Goal: Task Accomplishment & Management: Manage account settings

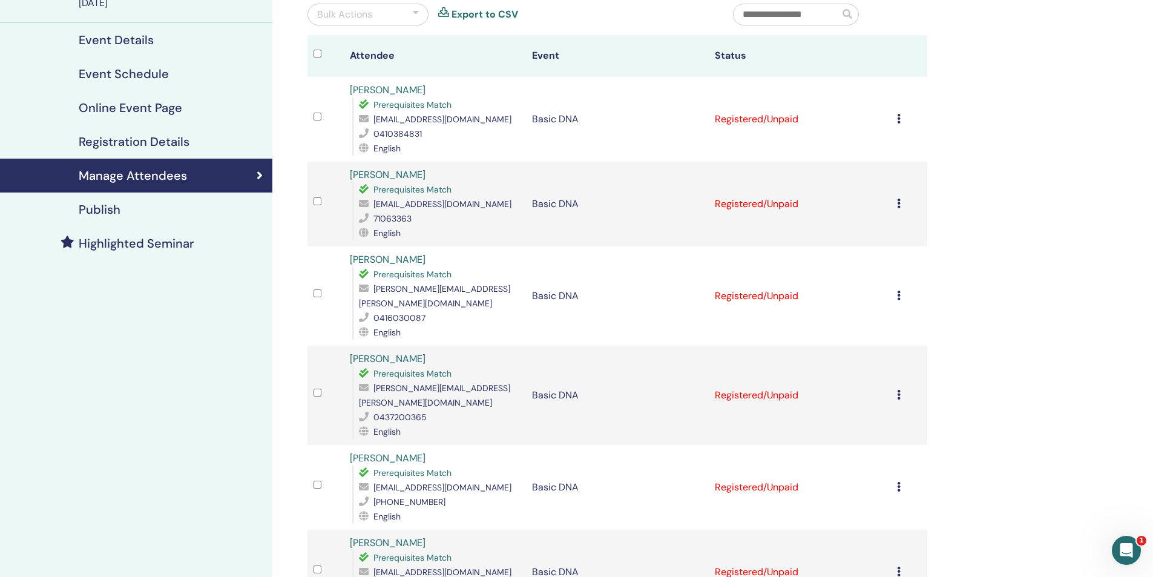
scroll to position [121, 0]
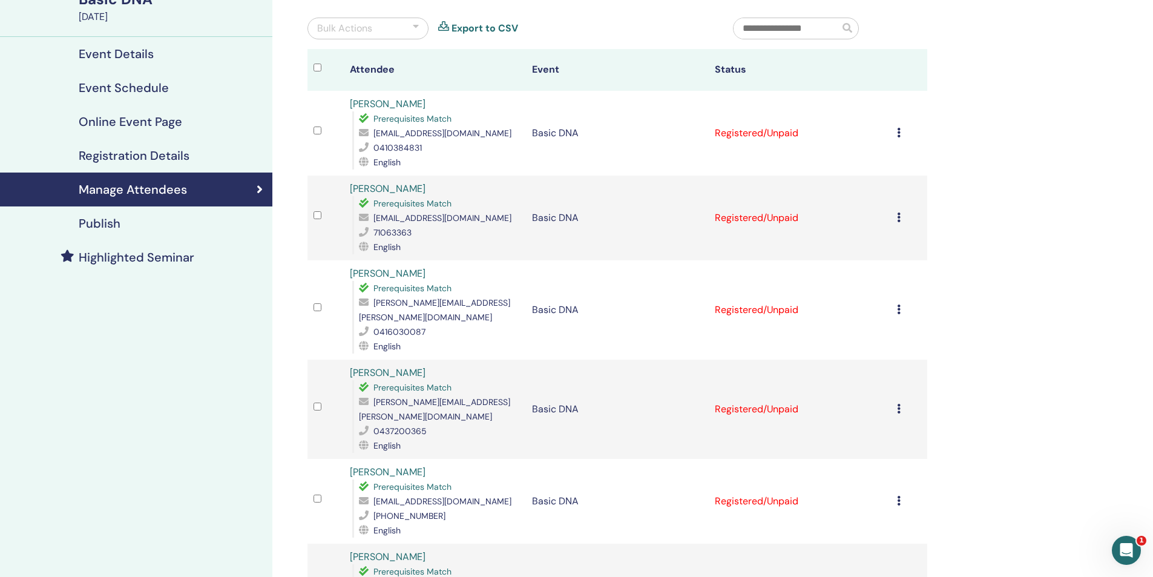
scroll to position [121, 0]
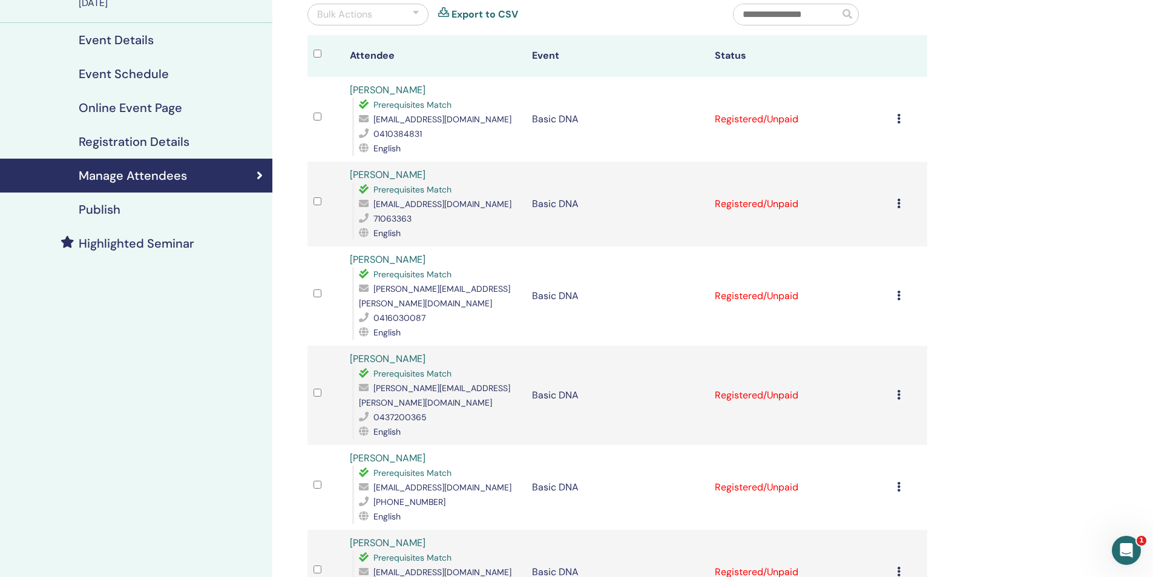
click at [900, 117] on icon at bounding box center [899, 119] width 4 height 10
click at [886, 153] on p "Do not auto-certify" at bounding box center [886, 146] width 96 height 15
click at [898, 119] on icon at bounding box center [899, 119] width 4 height 10
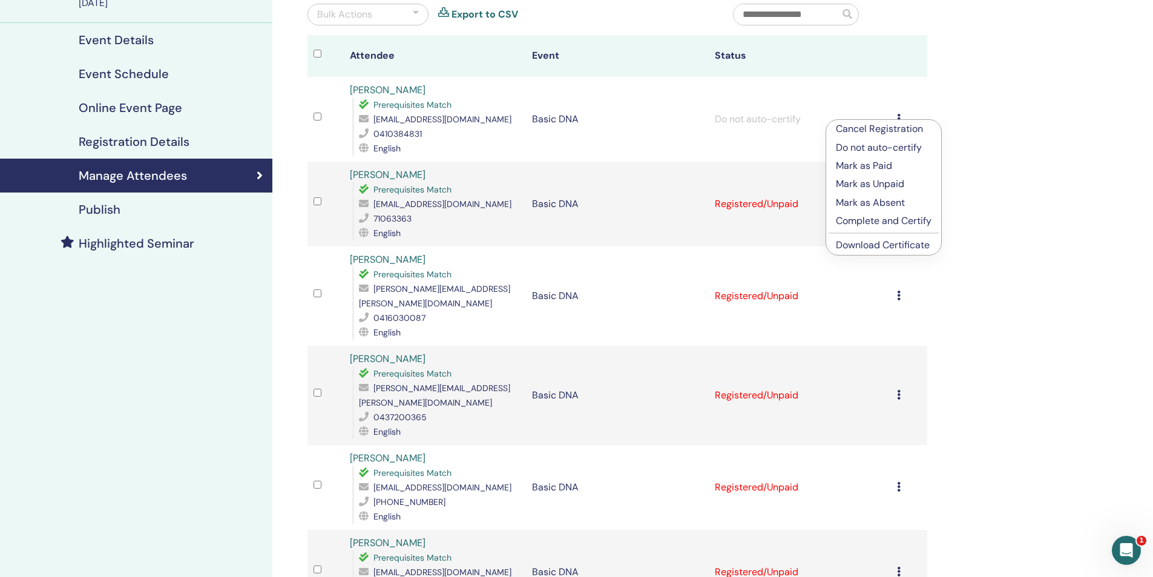
click at [840, 168] on p "Mark as Paid" at bounding box center [884, 166] width 96 height 15
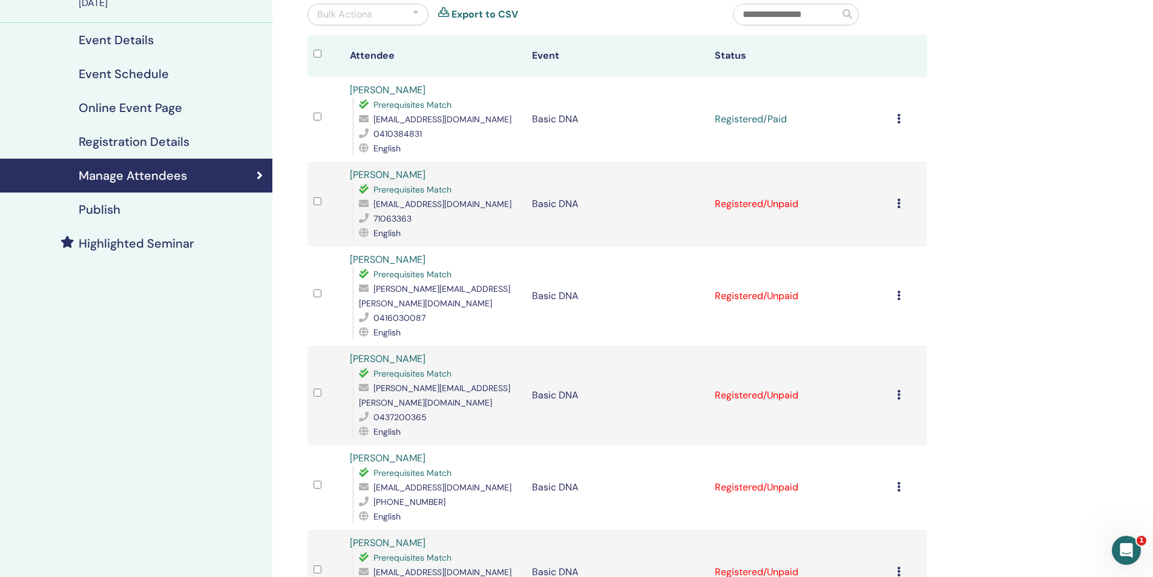
click at [895, 205] on td "Cancel Registration Do not auto-certify Mark as Paid Mark as Unpaid Mark as Abs…" at bounding box center [909, 204] width 36 height 85
click at [900, 206] on icon at bounding box center [899, 204] width 4 height 10
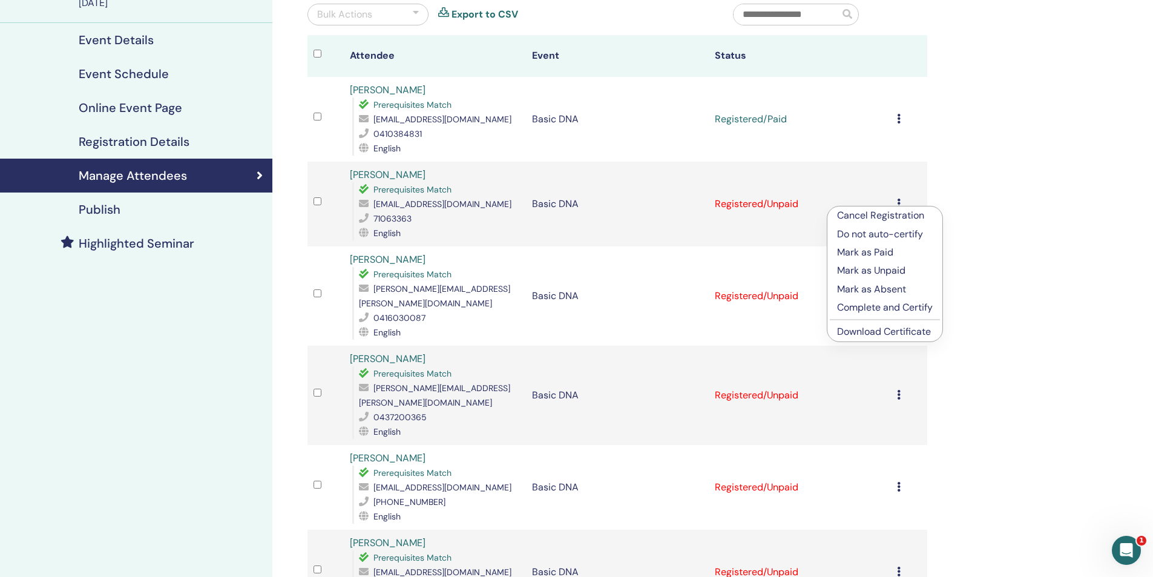
click at [866, 254] on p "Mark as Paid" at bounding box center [885, 252] width 96 height 15
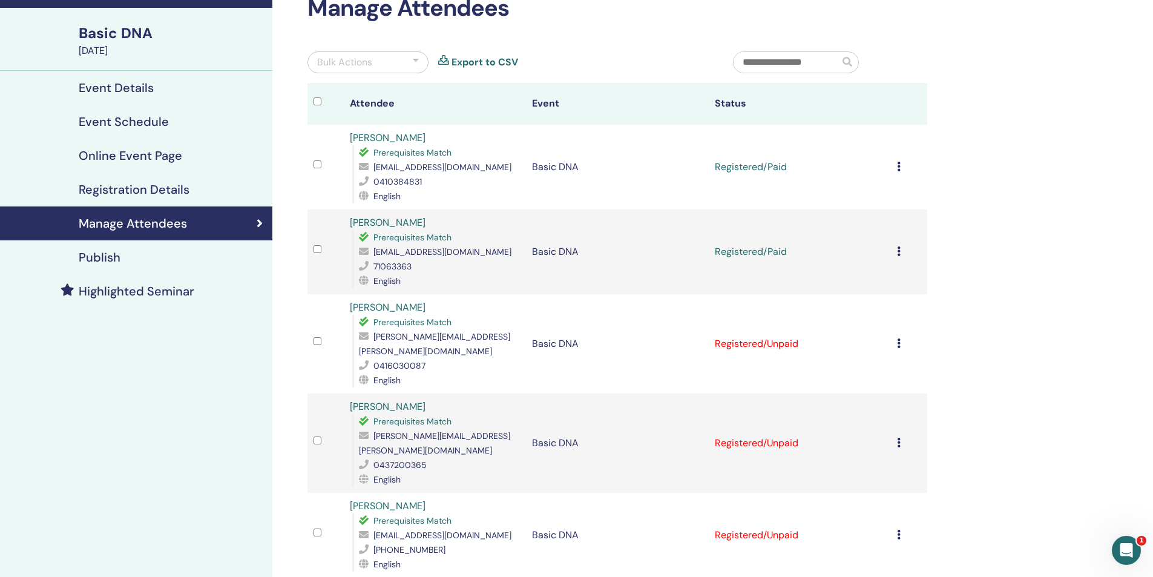
scroll to position [182, 0]
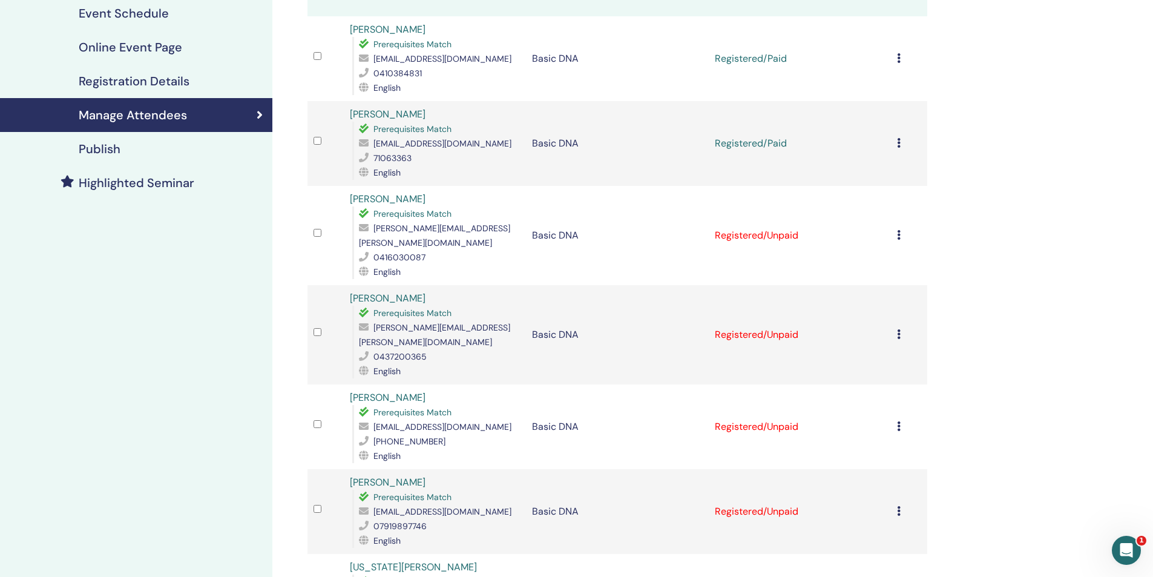
click at [899, 230] on icon at bounding box center [899, 235] width 4 height 10
click at [870, 272] on p "Mark as Paid" at bounding box center [885, 273] width 96 height 15
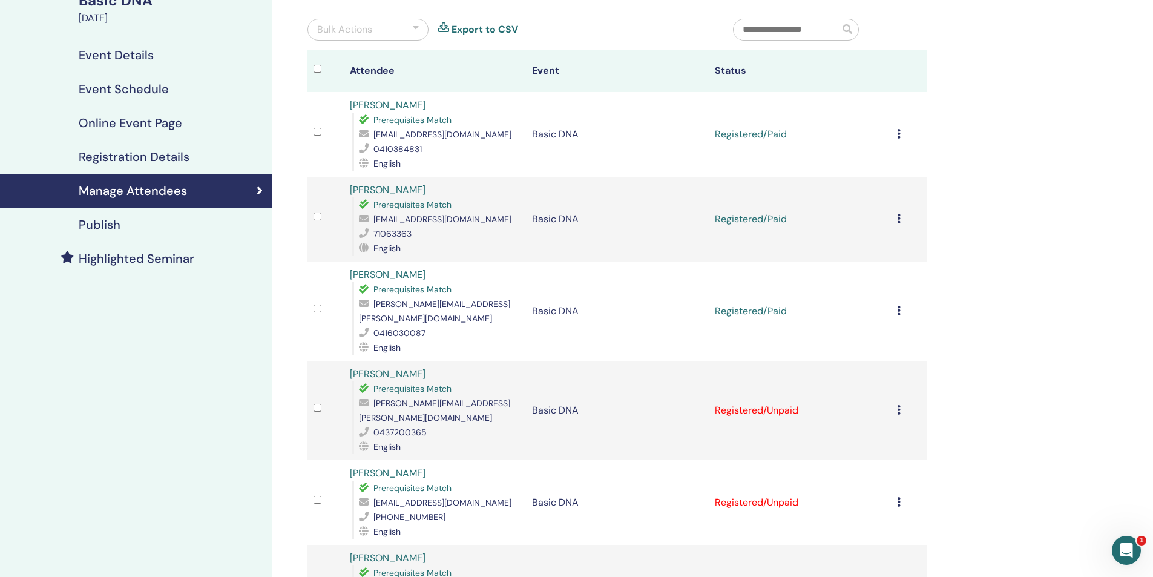
scroll to position [242, 0]
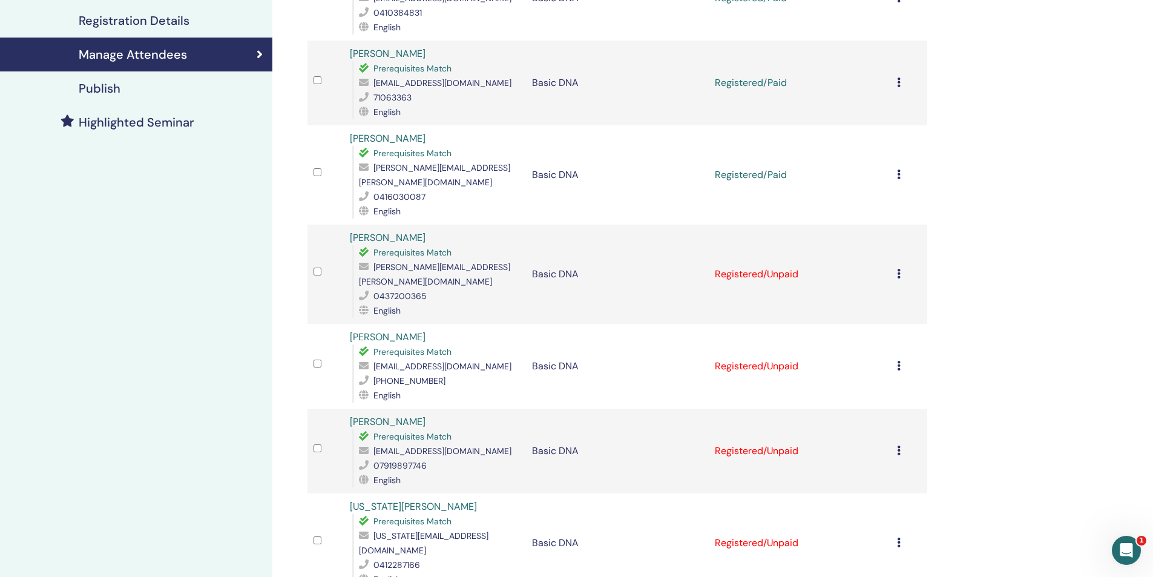
click at [896, 255] on td "Cancel Registration Do not auto-certify Mark as Paid Mark as Unpaid Mark as Abs…" at bounding box center [909, 274] width 36 height 99
click at [901, 267] on div "Cancel Registration Do not auto-certify Mark as Paid Mark as Unpaid Mark as Abs…" at bounding box center [909, 274] width 24 height 15
click at [889, 303] on p "Mark as Paid" at bounding box center [886, 299] width 96 height 15
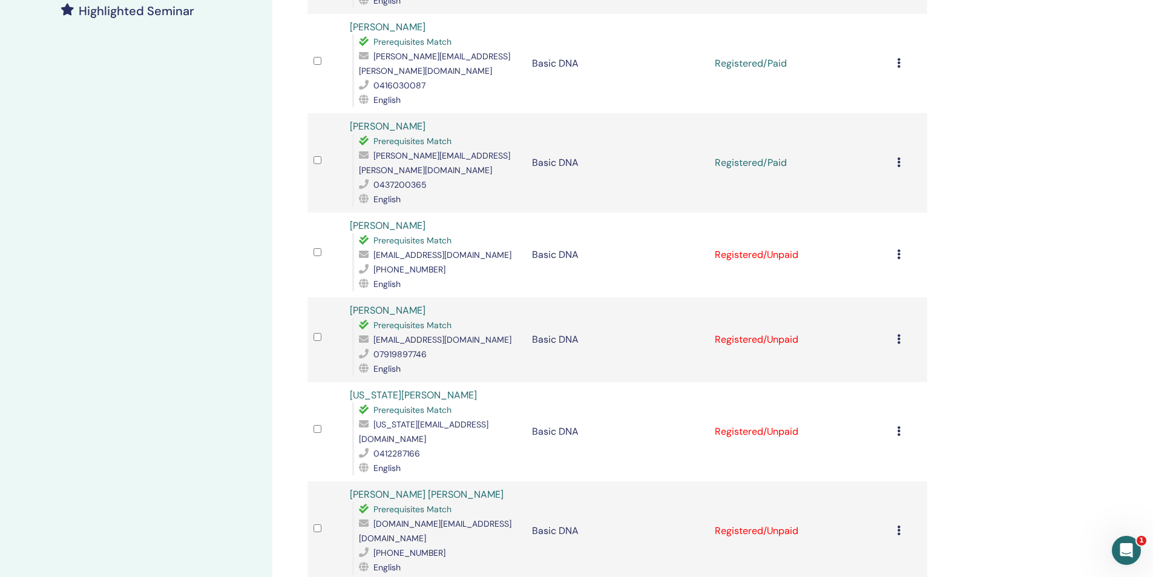
scroll to position [363, 0]
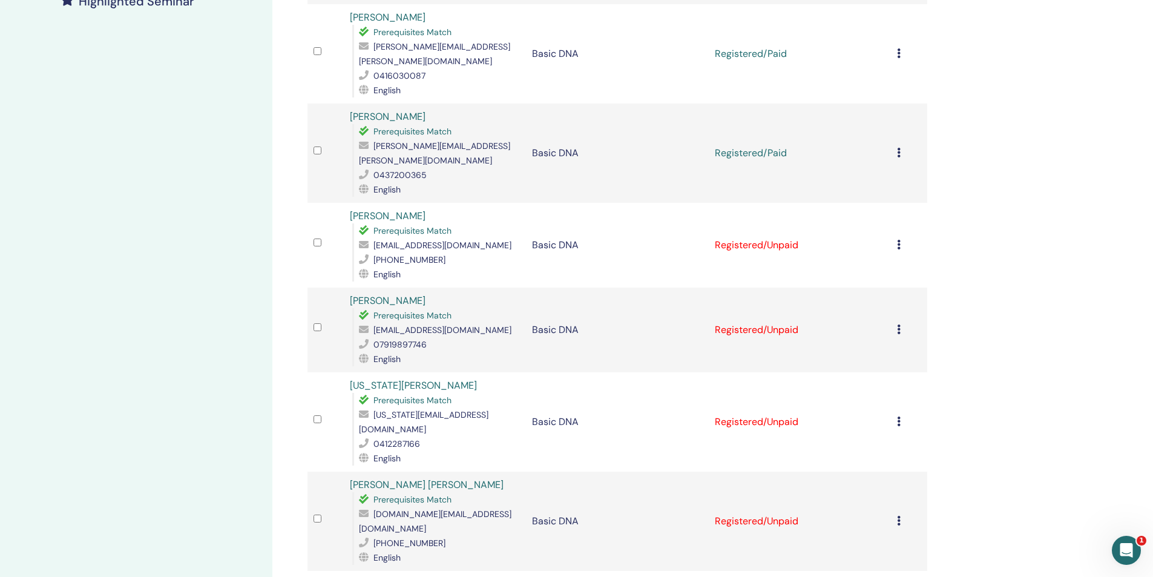
click at [898, 240] on icon at bounding box center [899, 245] width 4 height 10
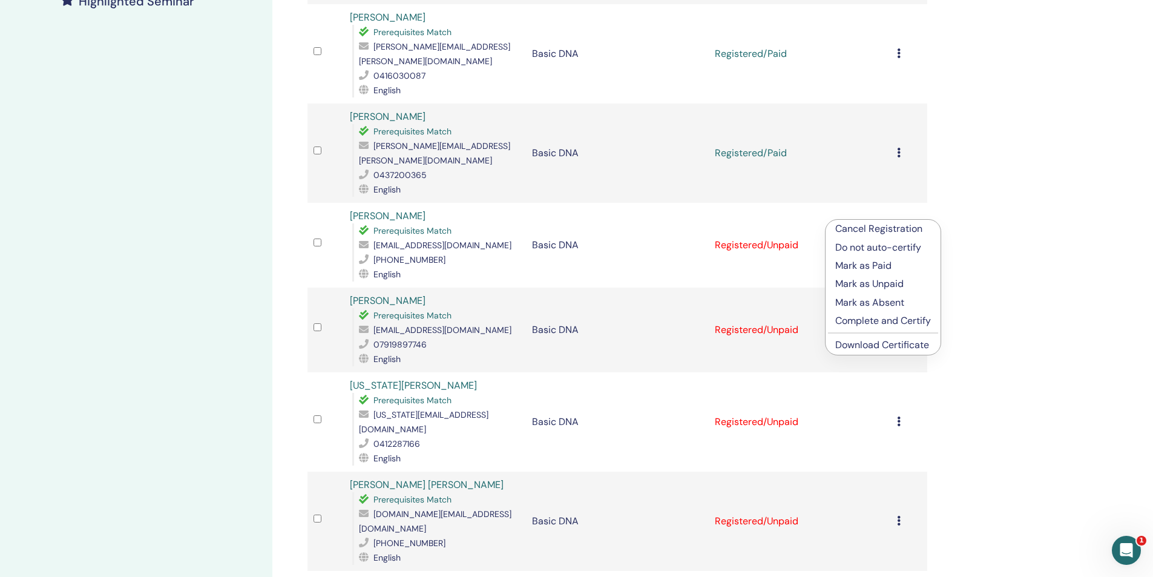
click at [878, 269] on p "Mark as Paid" at bounding box center [883, 265] width 96 height 15
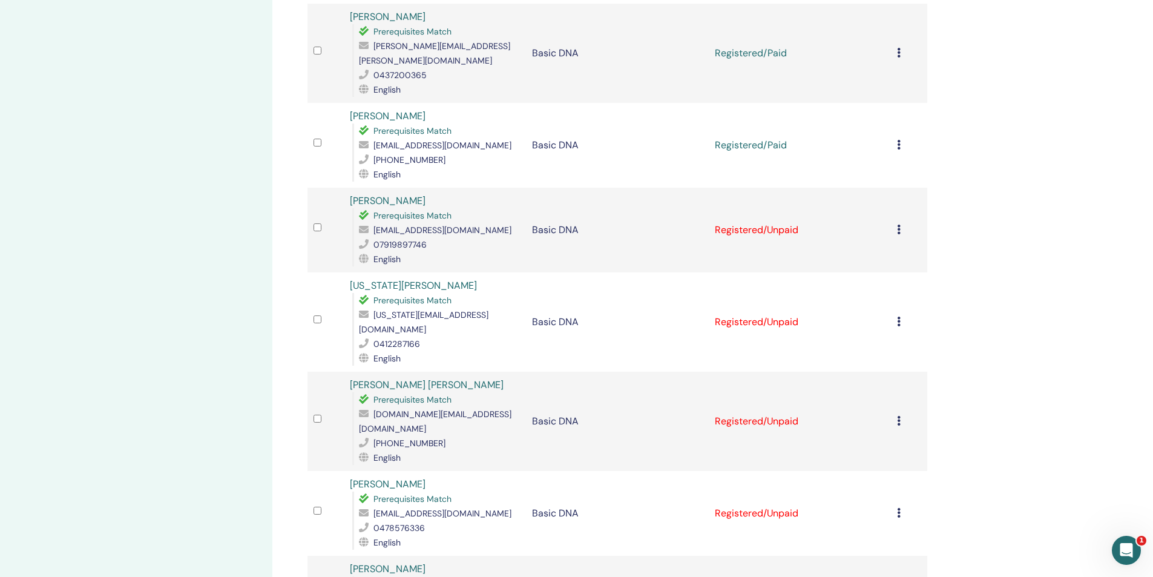
scroll to position [470, 0]
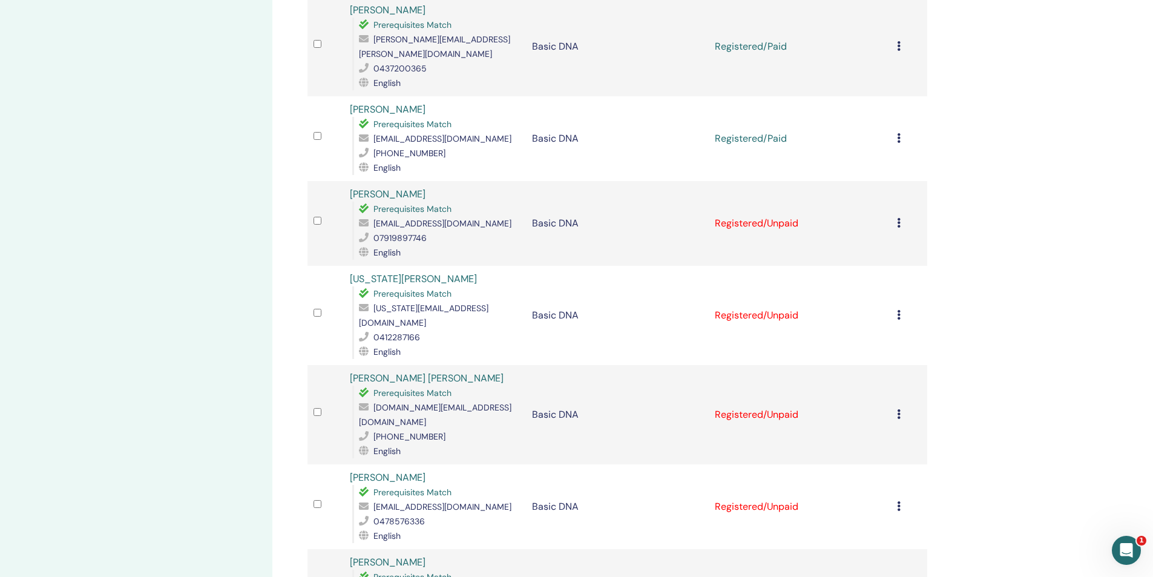
click at [897, 218] on icon at bounding box center [899, 223] width 4 height 10
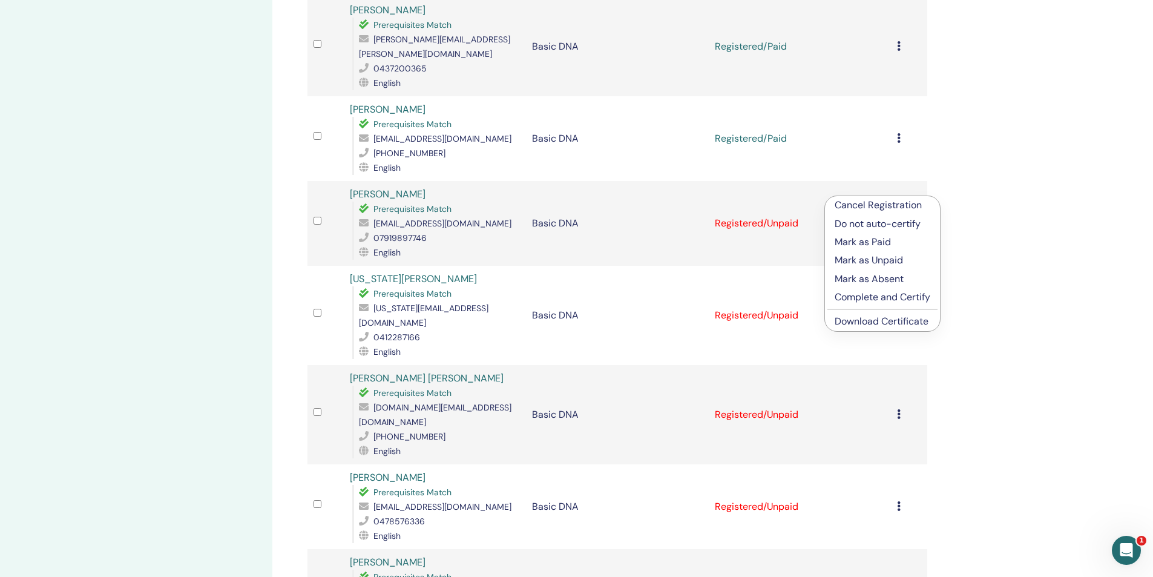
click at [882, 244] on p "Mark as Paid" at bounding box center [883, 242] width 96 height 15
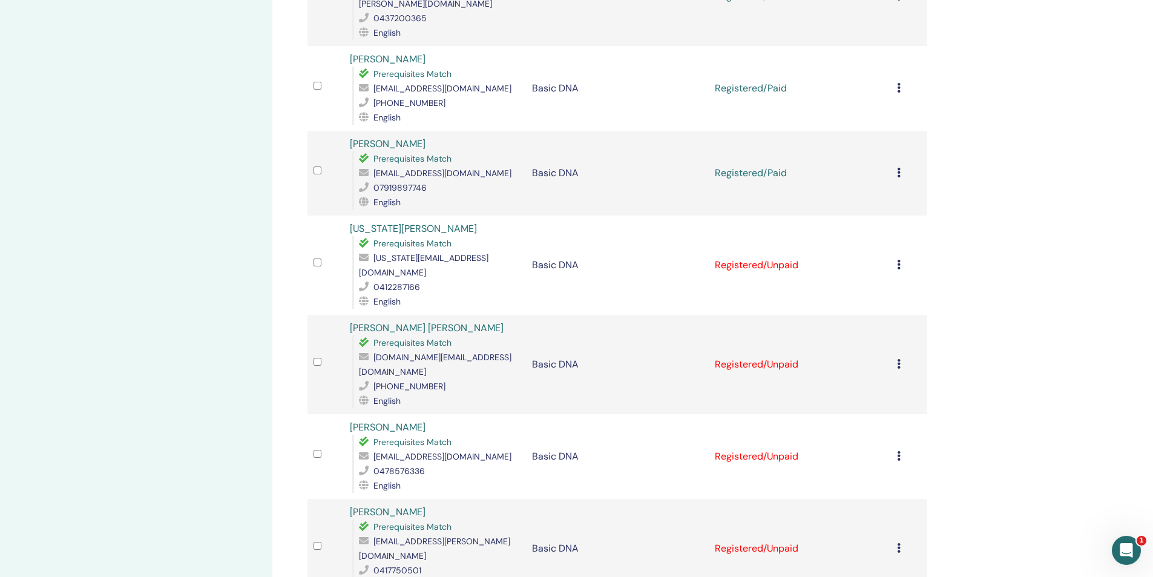
scroll to position [530, 0]
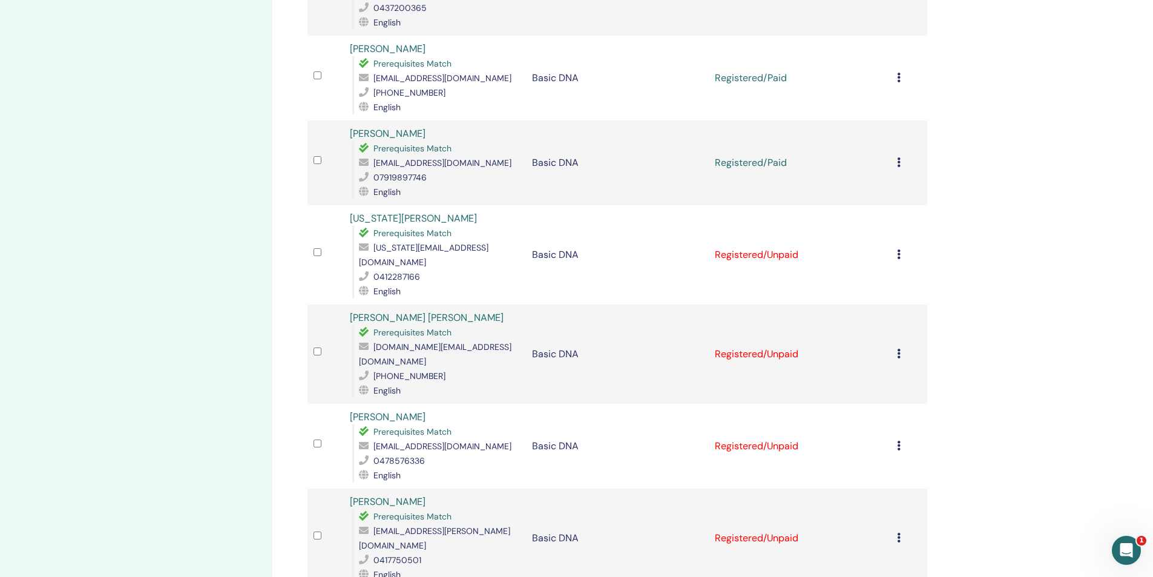
click at [900, 249] on icon at bounding box center [899, 254] width 4 height 10
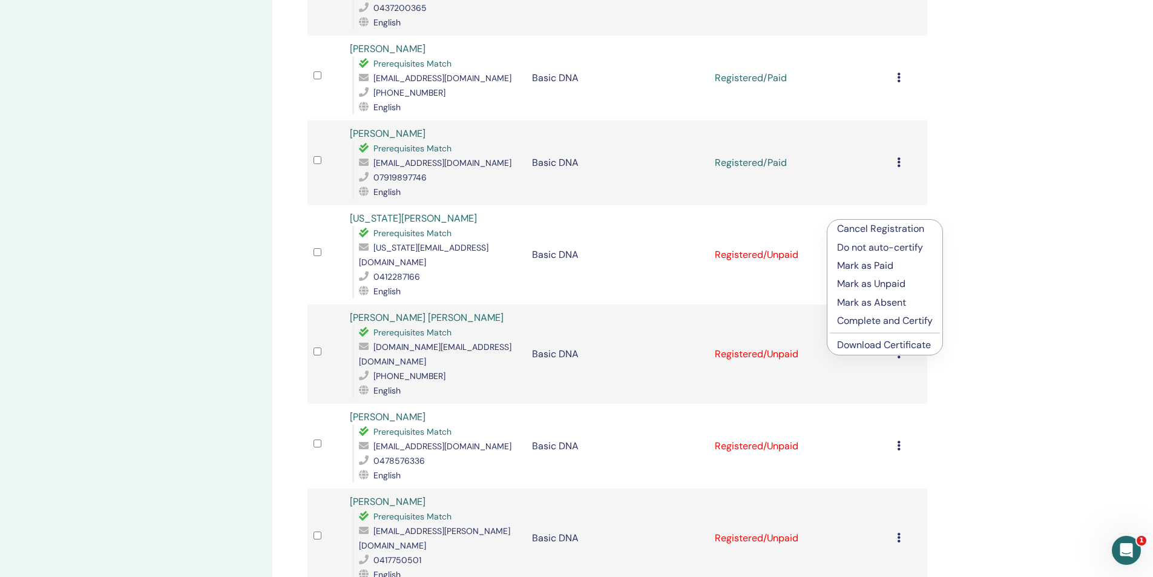
click at [877, 267] on p "Mark as Paid" at bounding box center [885, 265] width 96 height 15
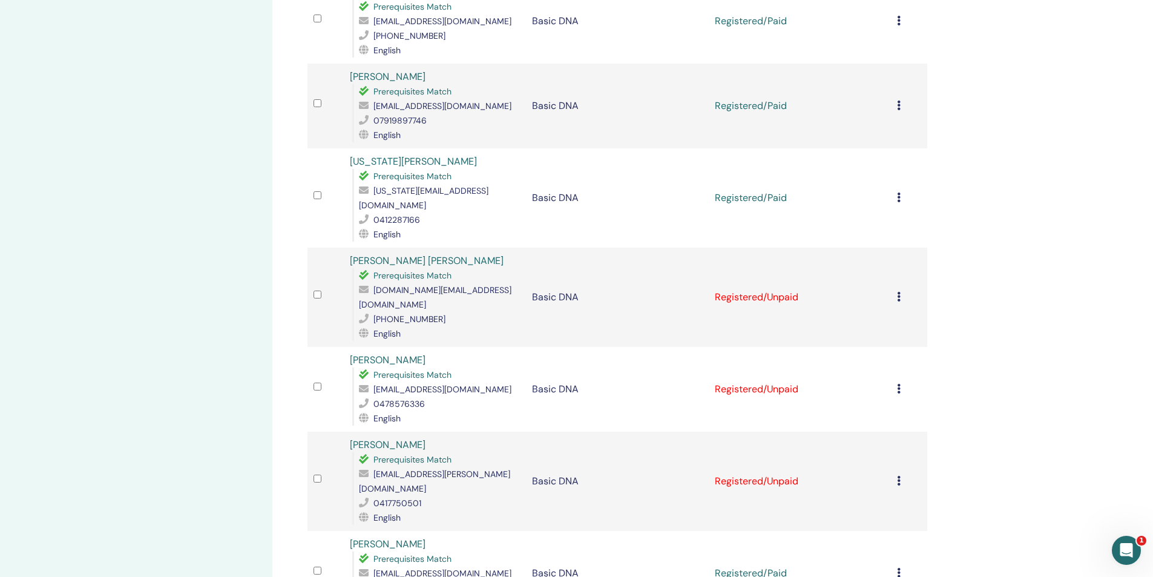
scroll to position [591, 0]
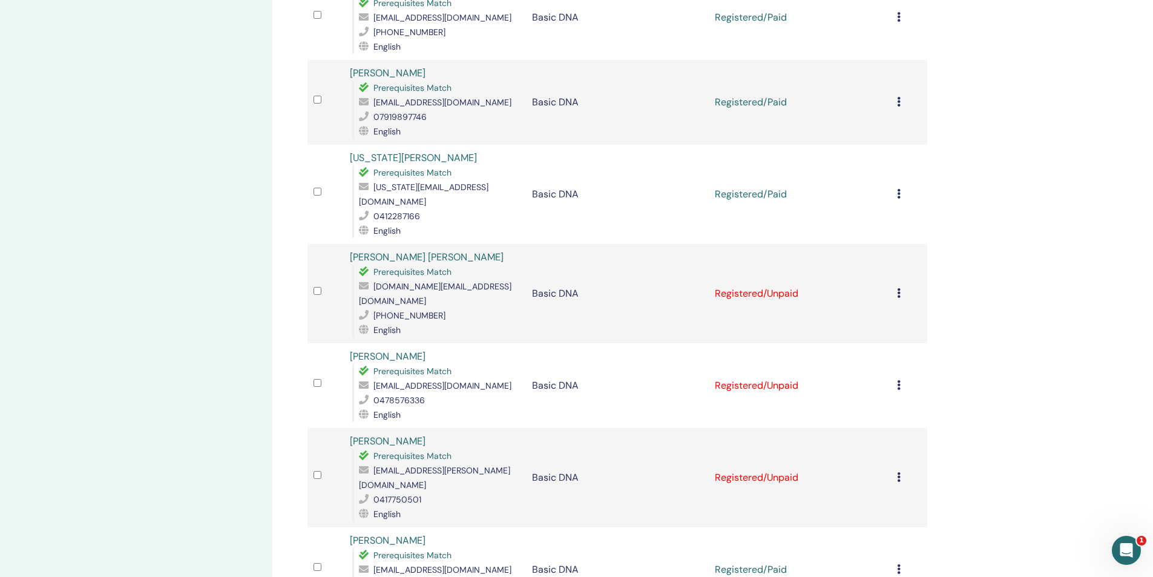
click at [898, 288] on icon at bounding box center [899, 293] width 4 height 10
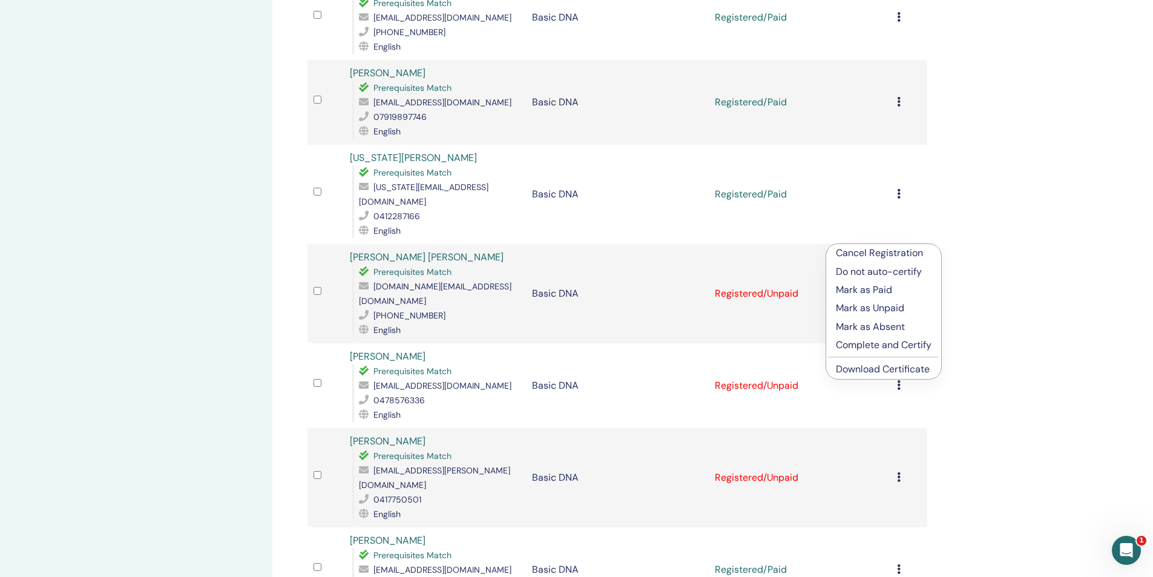
click at [882, 291] on p "Mark as Paid" at bounding box center [884, 290] width 96 height 15
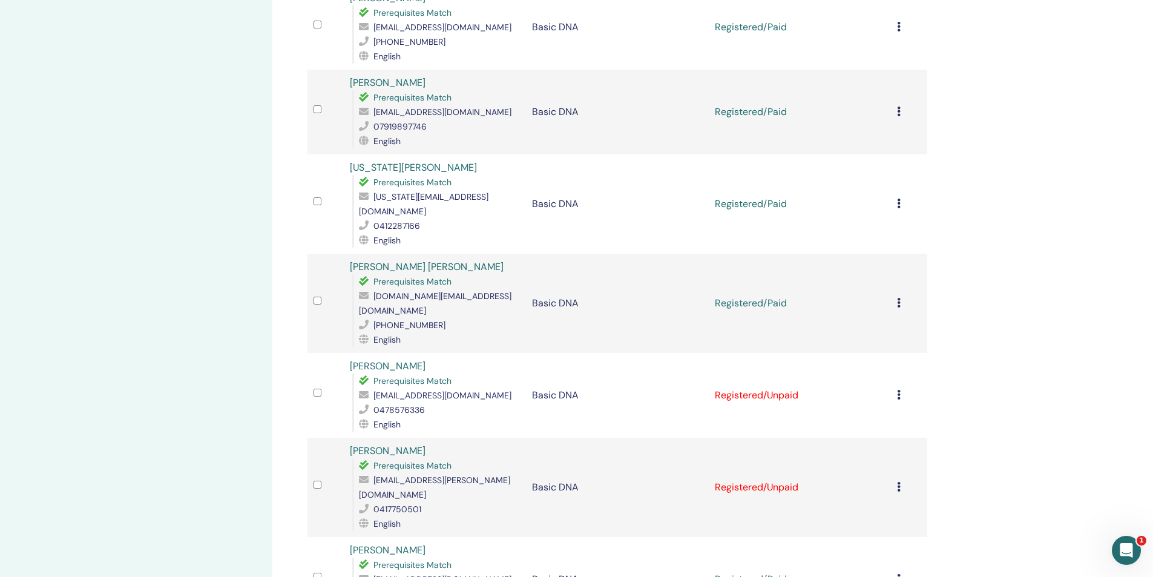
scroll to position [712, 0]
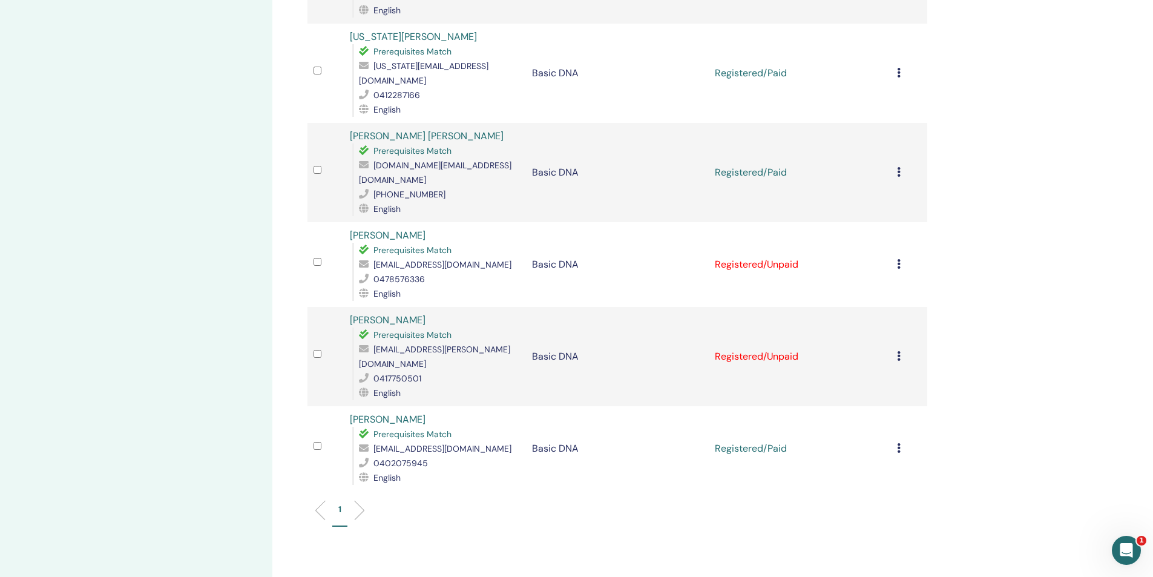
click at [897, 259] on icon at bounding box center [899, 264] width 4 height 10
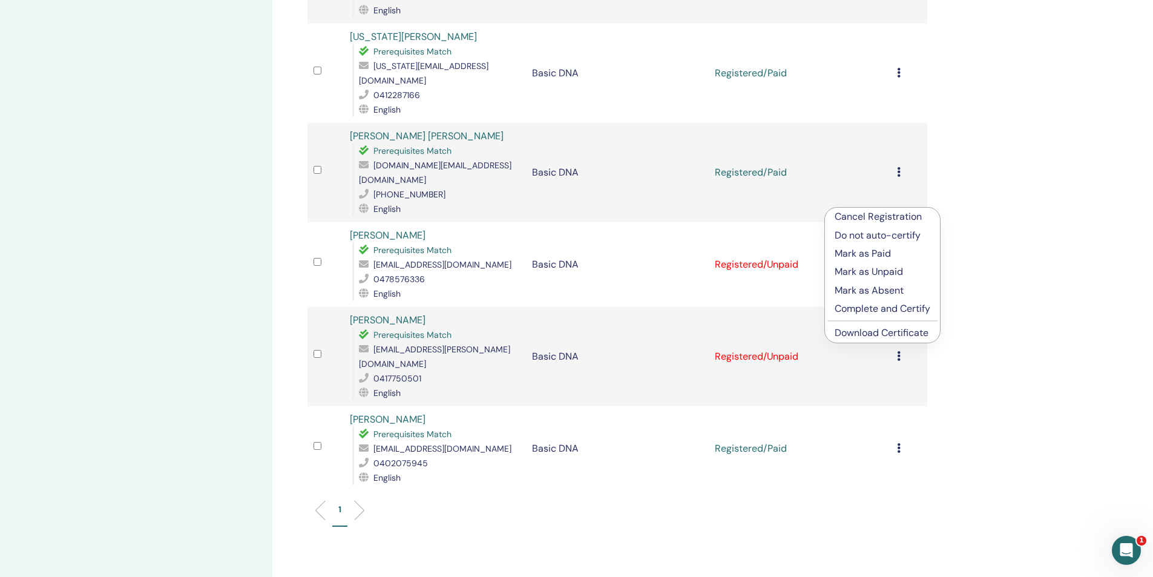
click at [884, 254] on p "Mark as Paid" at bounding box center [883, 253] width 96 height 15
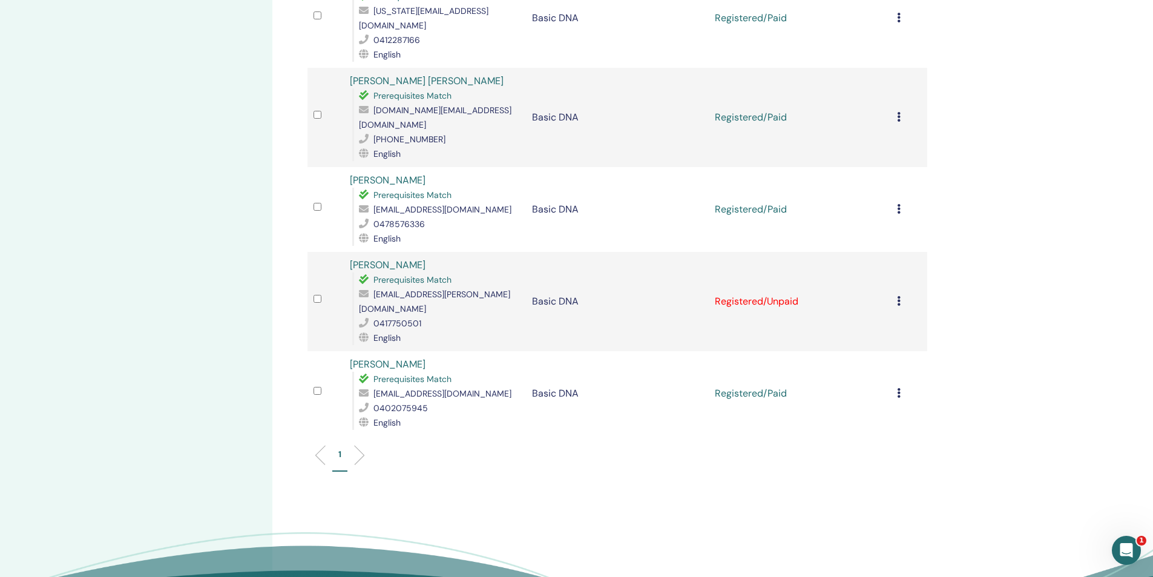
scroll to position [772, 0]
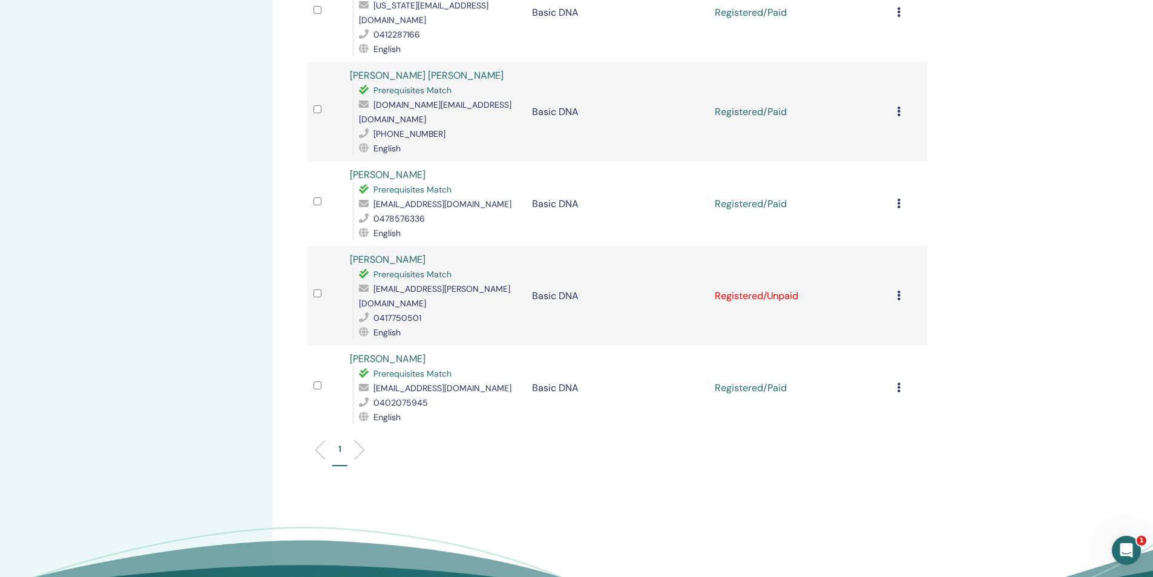
click at [898, 291] on icon at bounding box center [899, 296] width 4 height 10
click at [881, 279] on p "Mark as Paid" at bounding box center [883, 278] width 96 height 15
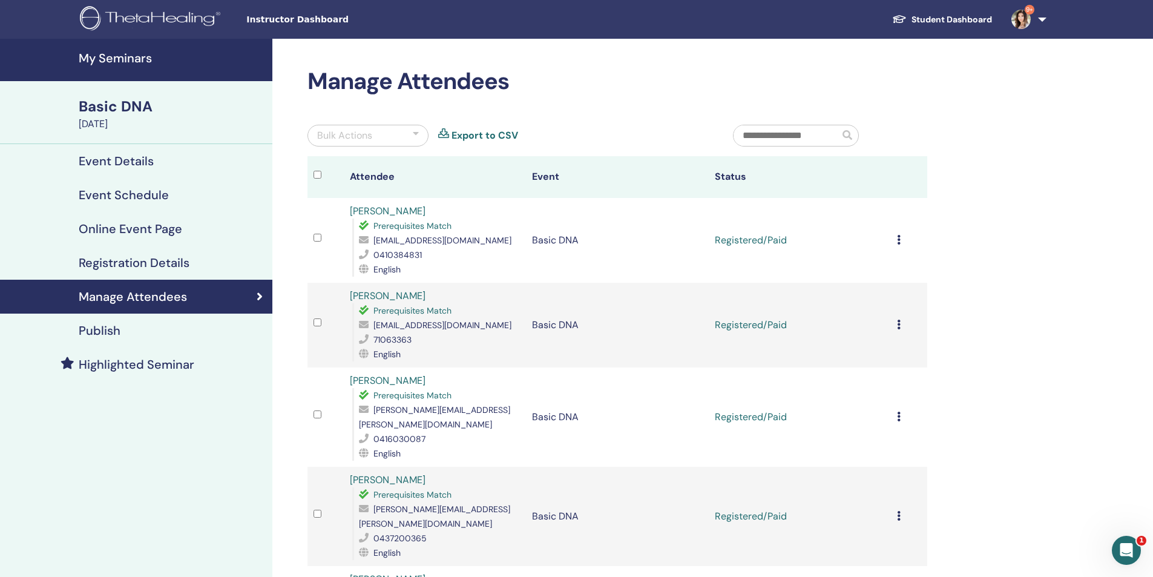
click at [129, 159] on h4 "Event Details" at bounding box center [116, 161] width 75 height 15
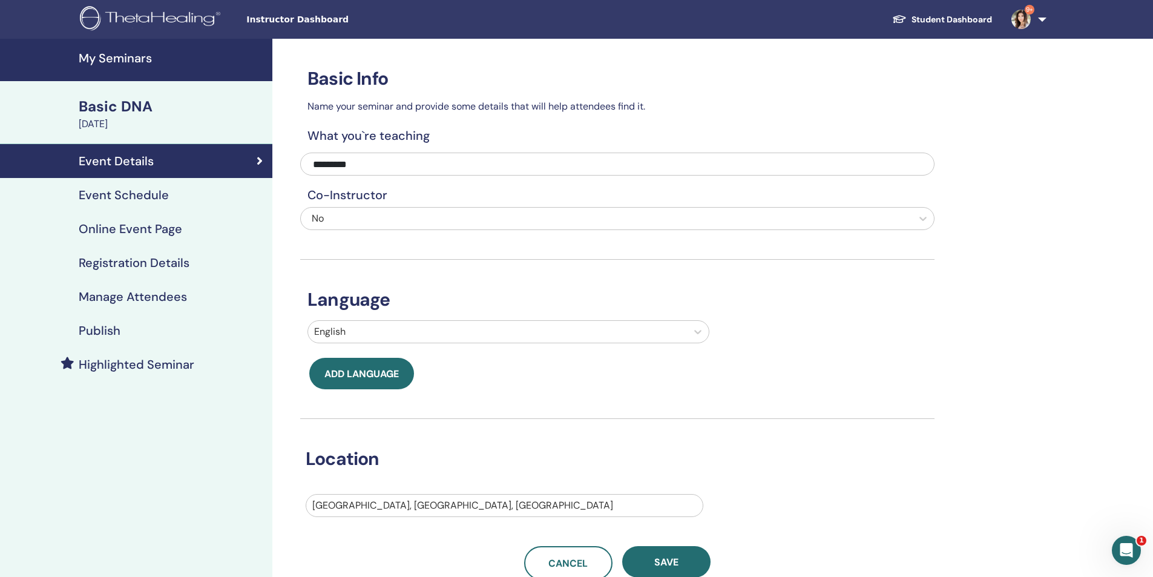
click at [120, 303] on h4 "Manage Attendees" at bounding box center [133, 296] width 108 height 15
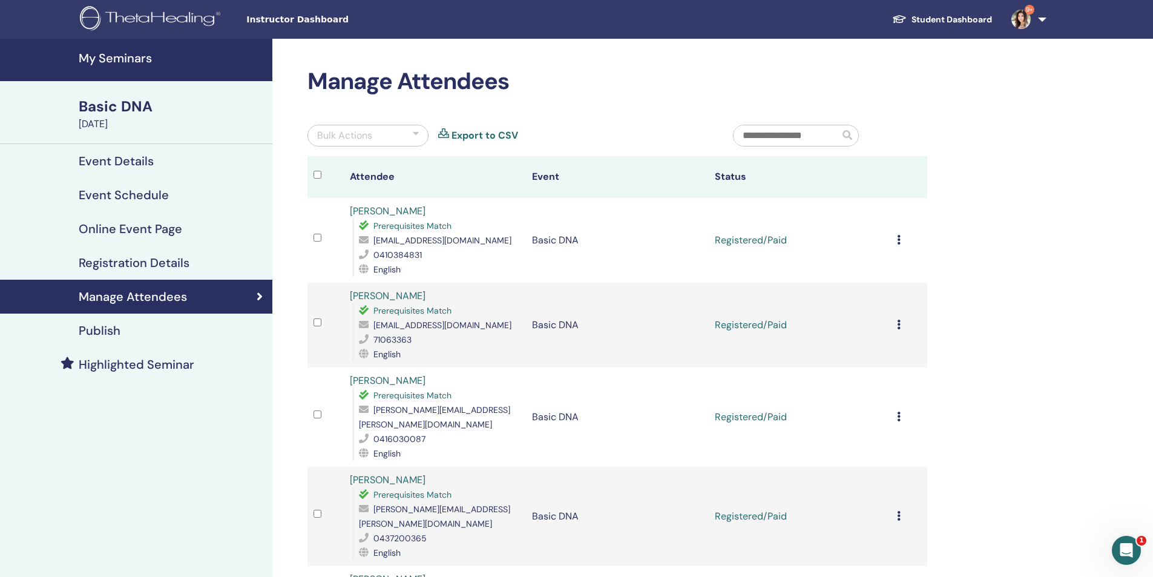
click at [143, 265] on h4 "Registration Details" at bounding box center [134, 262] width 111 height 15
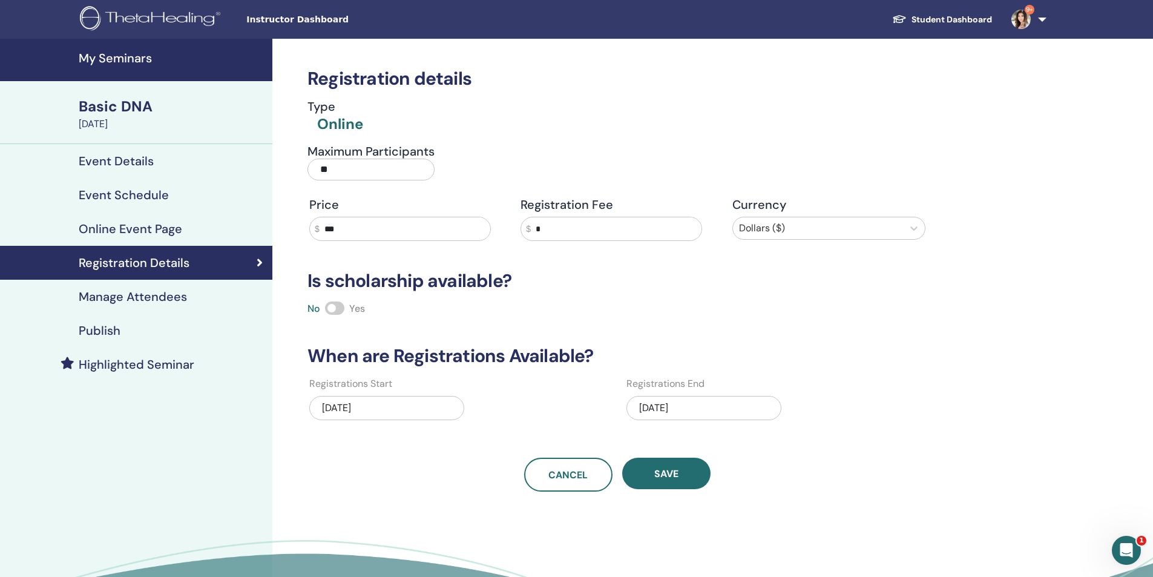
click at [131, 106] on div "Basic DNA" at bounding box center [172, 106] width 186 height 21
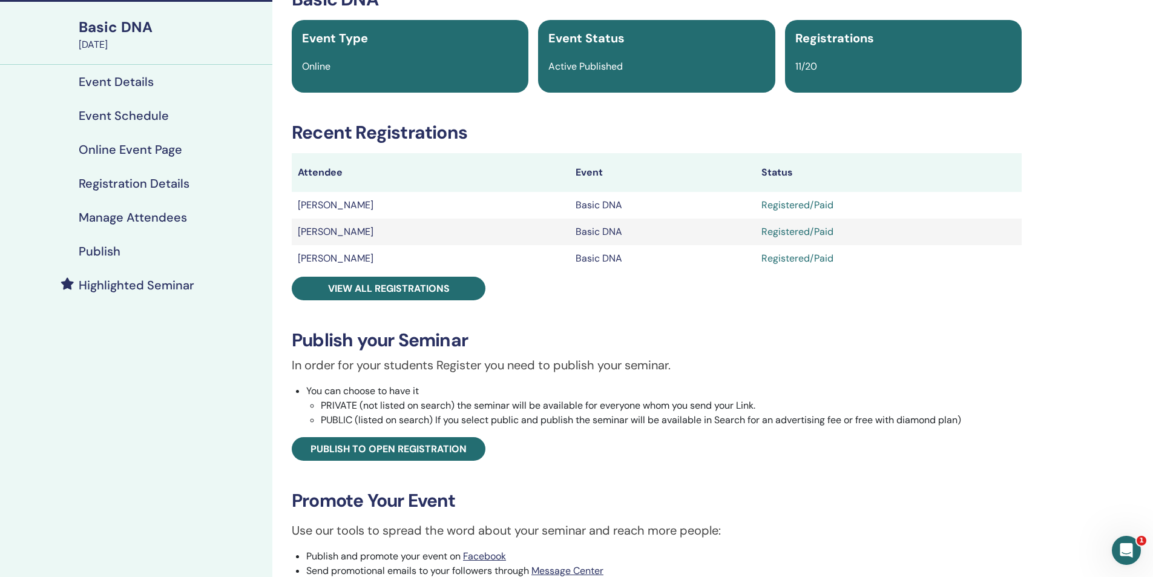
scroll to position [61, 0]
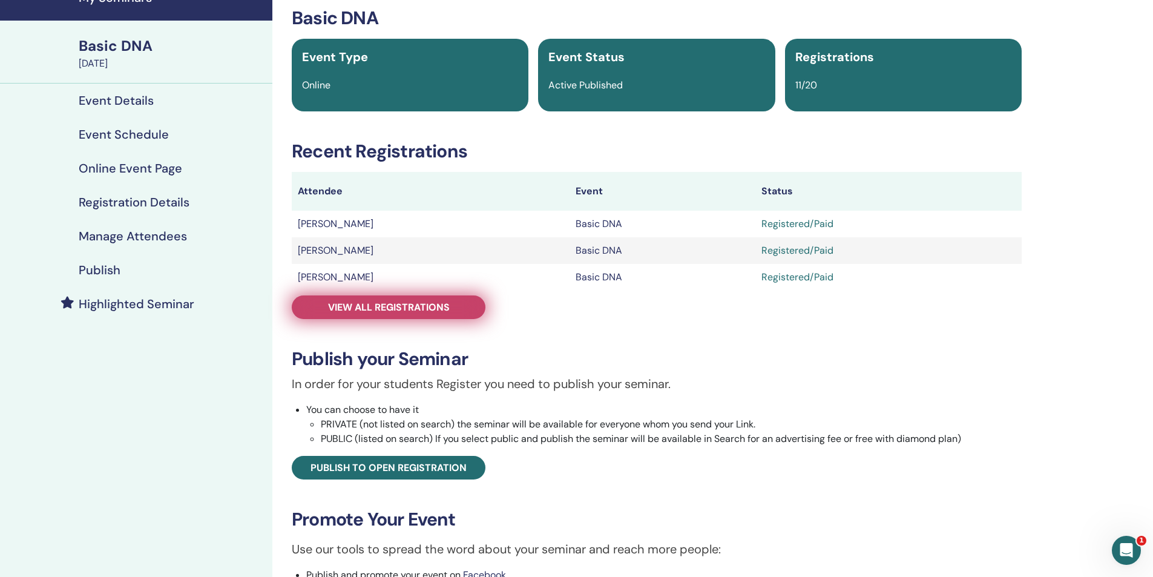
click at [384, 303] on span "View all registrations" at bounding box center [389, 307] width 122 height 13
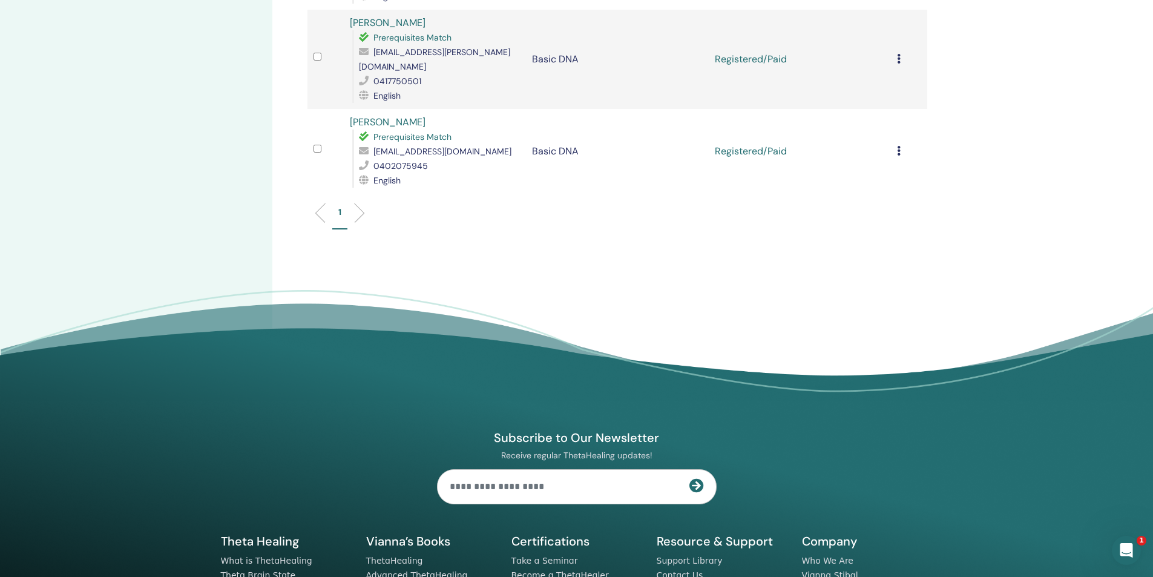
scroll to position [1050, 0]
